Goal: Task Accomplishment & Management: Use online tool/utility

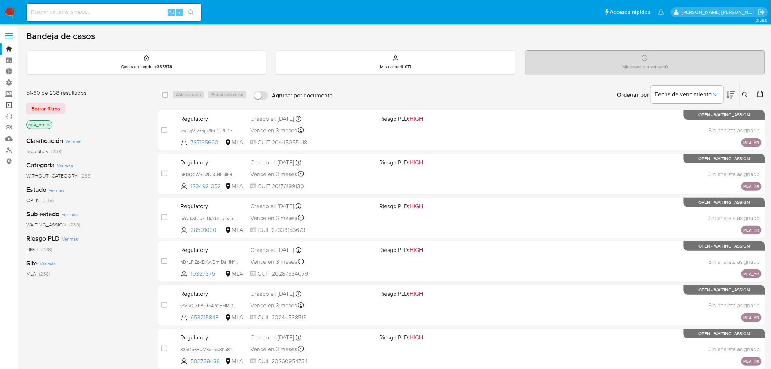
click at [9, 108] on link "Operaciones masivas" at bounding box center [43, 105] width 87 height 11
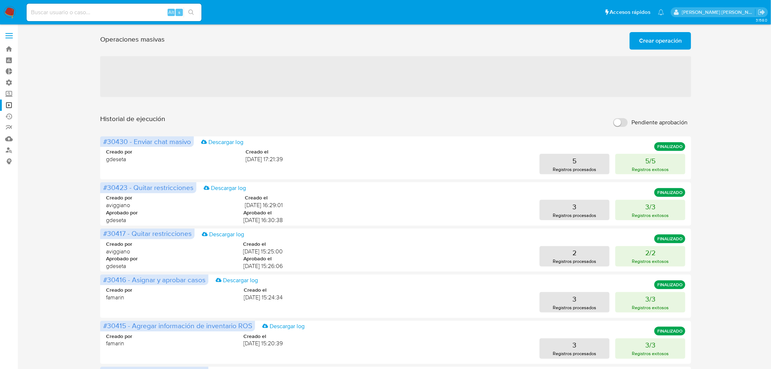
click at [679, 44] on span "Crear operación" at bounding box center [660, 41] width 43 height 16
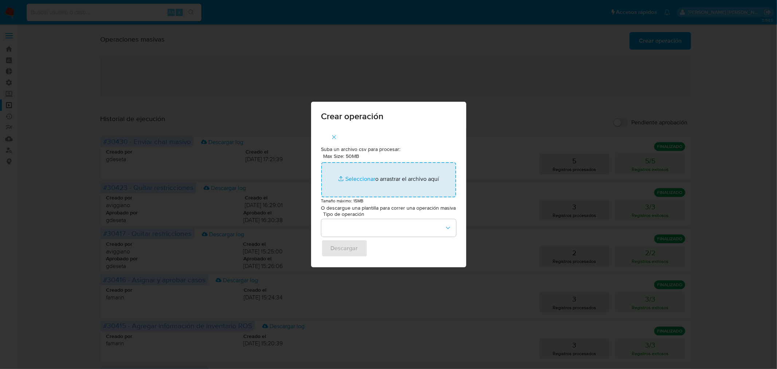
click at [363, 187] on input "Max Size: 50MB Seleccionar archivos" at bounding box center [388, 179] width 135 height 35
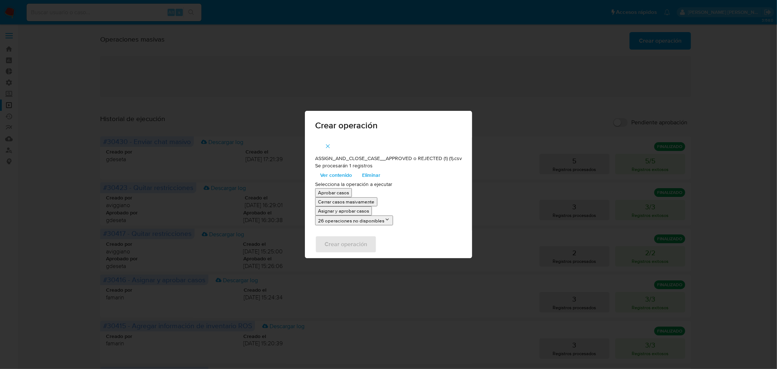
click at [343, 212] on p "Asignar y aprobar casos" at bounding box center [343, 210] width 51 height 7
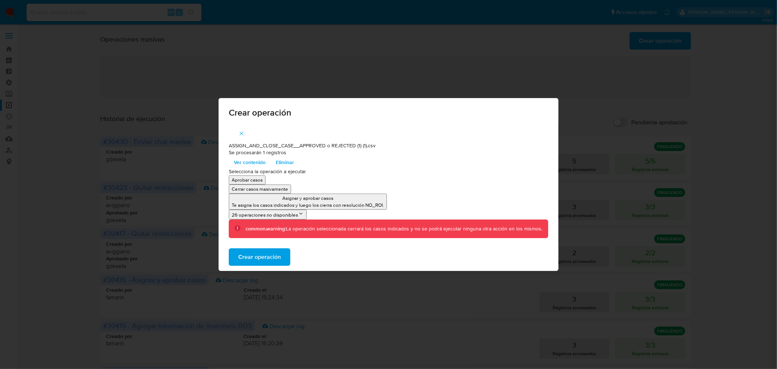
click at [281, 250] on button "Crear operación" at bounding box center [260, 256] width 62 height 17
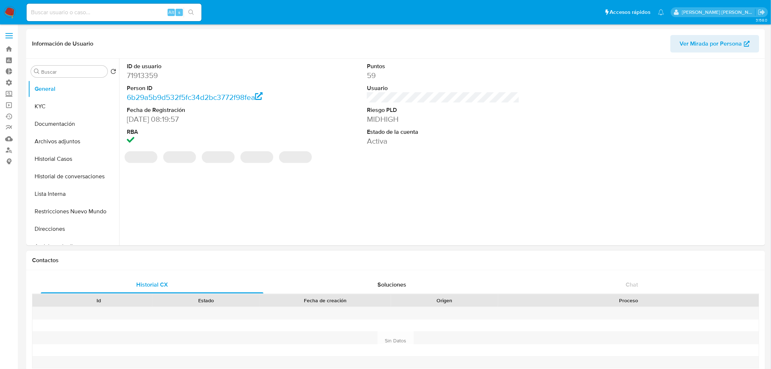
select select "10"
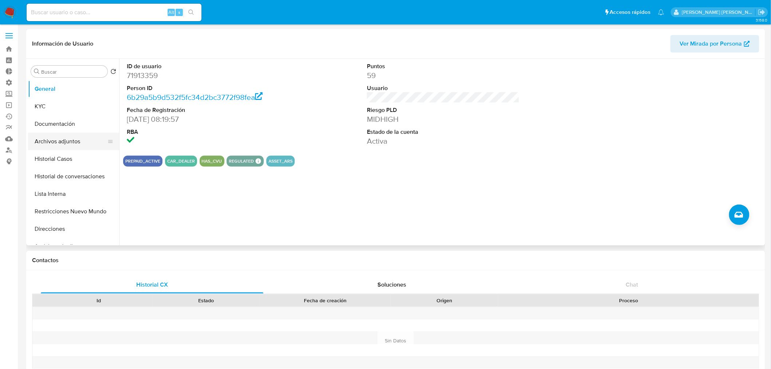
click at [66, 137] on button "Archivos adjuntos" at bounding box center [70, 141] width 85 height 17
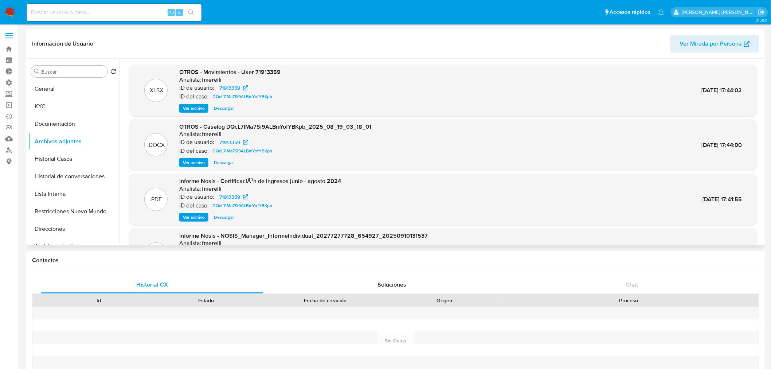
click at [201, 161] on span "Ver archivo" at bounding box center [194, 162] width 22 height 7
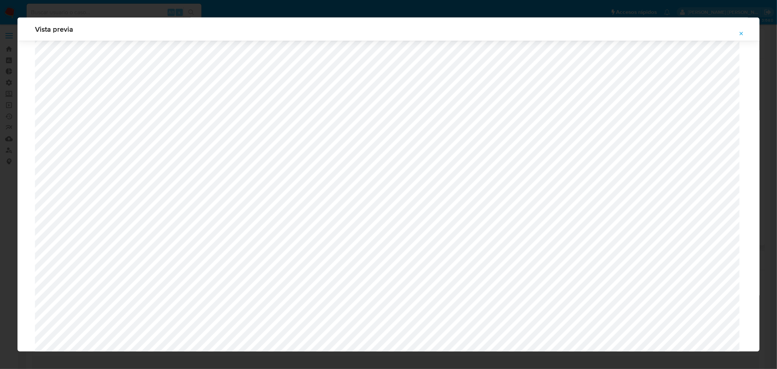
scroll to position [495, 0]
click at [738, 31] on button "Attachment preview" at bounding box center [742, 34] width 16 height 12
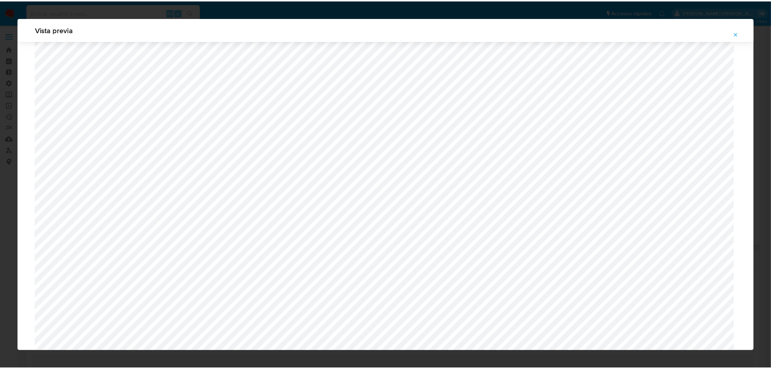
scroll to position [0, 0]
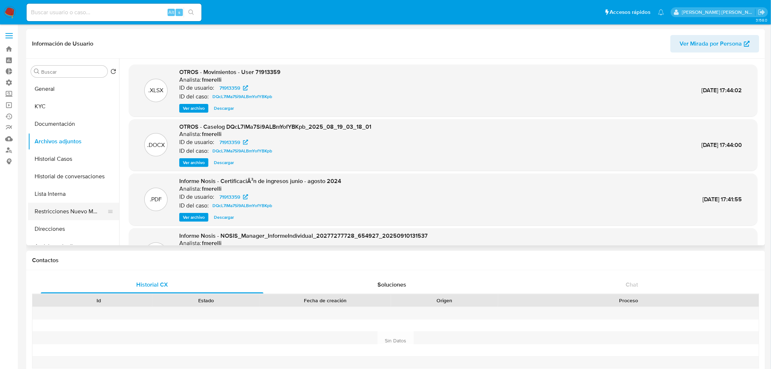
click at [85, 212] on button "Restricciones Nuevo Mundo" at bounding box center [70, 211] width 85 height 17
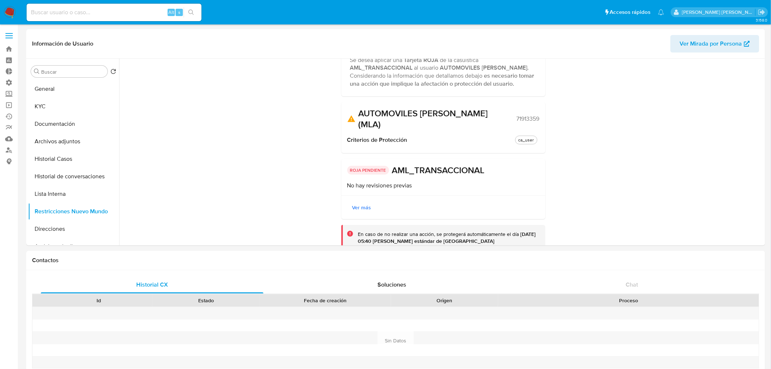
scroll to position [79, 0]
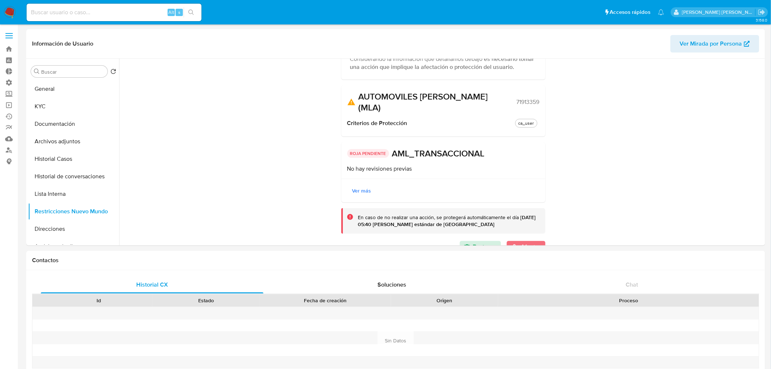
click at [522, 241] on button "Afectar" at bounding box center [526, 247] width 38 height 12
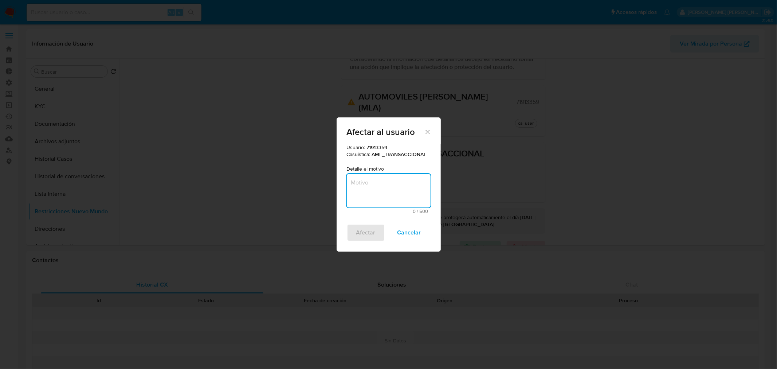
click at [358, 187] on textarea "Motivo" at bounding box center [389, 191] width 84 height 34
type textarea "aml"
click at [363, 229] on span "Afectar" at bounding box center [365, 233] width 19 height 16
